Goal: Check status

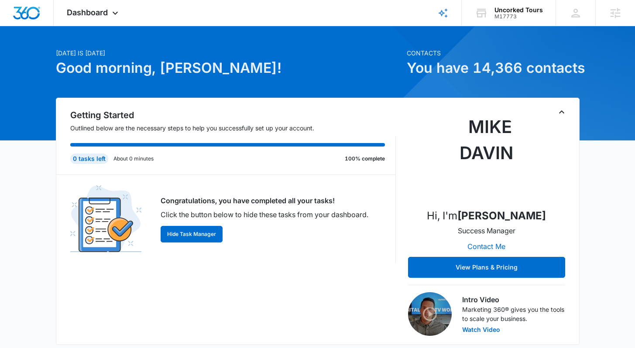
scroll to position [19, 0]
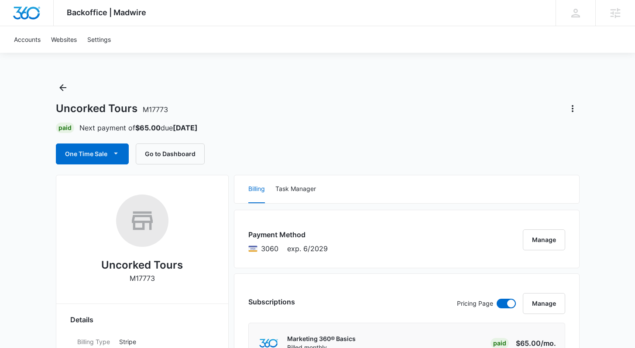
click at [218, 96] on div "Uncorked Tours M17773 Paid Next payment of $65.00 due [DATE] One Time Sale Go t…" at bounding box center [318, 123] width 524 height 84
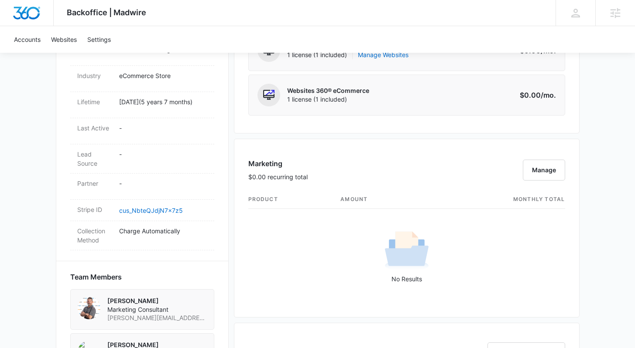
scroll to position [358, 0]
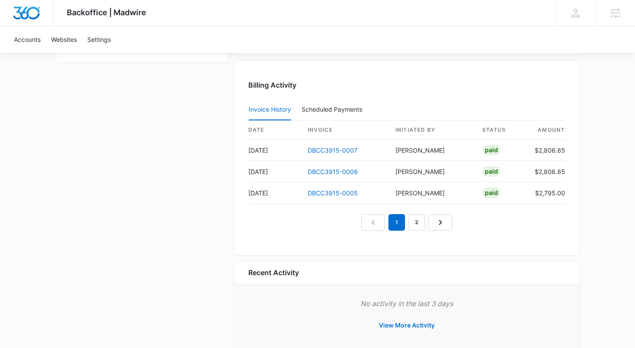
scroll to position [893, 0]
